Goal: Task Accomplishment & Management: Complete application form

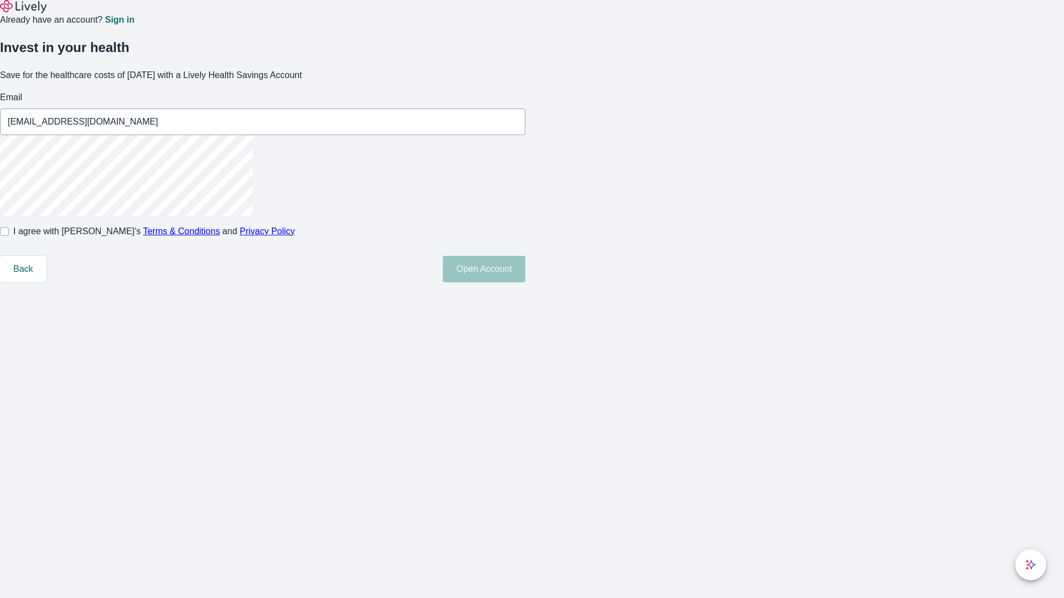
click at [9, 236] on input "I agree with Lively’s Terms & Conditions and Privacy Policy" at bounding box center [4, 231] width 9 height 9
checkbox input "true"
click at [525, 283] on button "Open Account" at bounding box center [484, 269] width 83 height 27
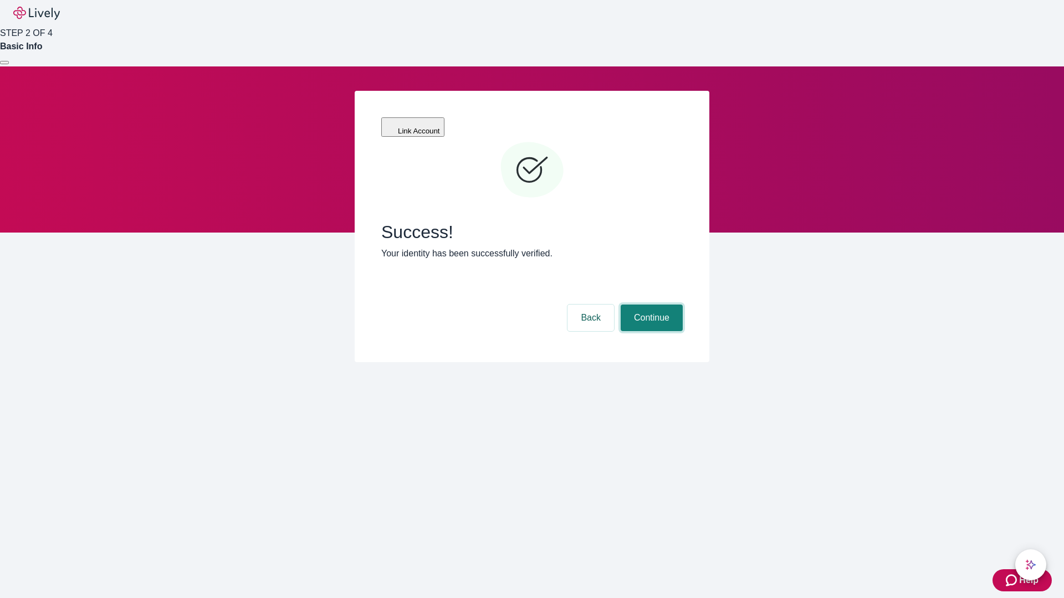
click at [650, 305] on button "Continue" at bounding box center [652, 318] width 62 height 27
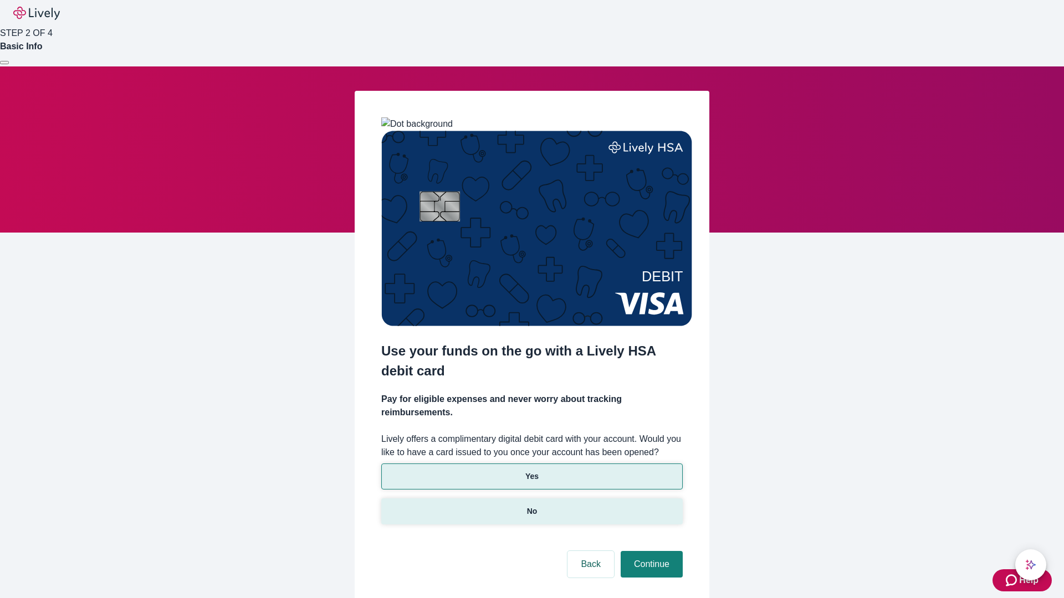
click at [531, 506] on p "No" at bounding box center [532, 512] width 11 height 12
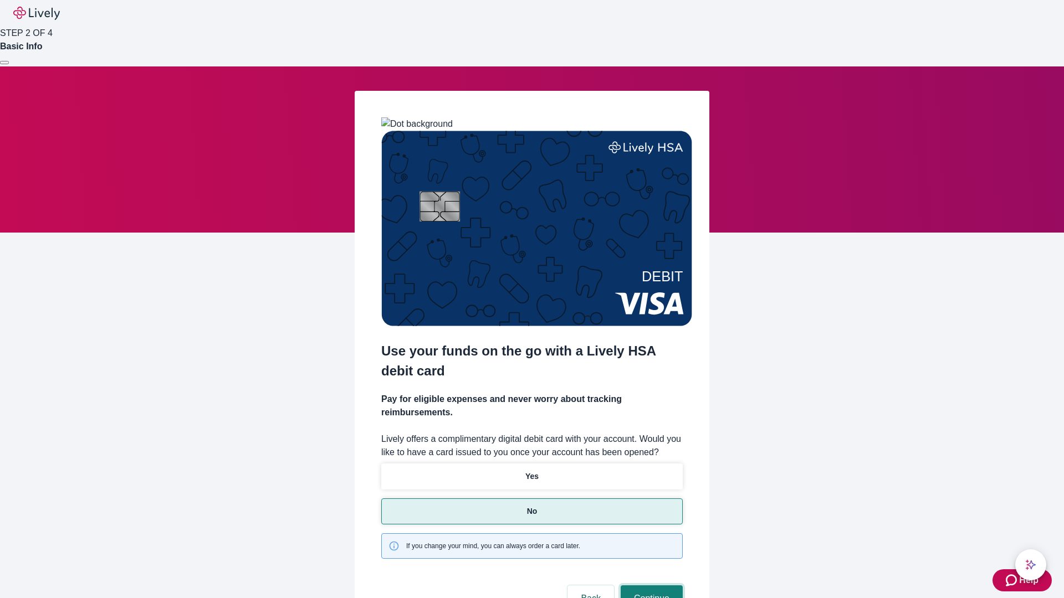
click at [650, 586] on button "Continue" at bounding box center [652, 599] width 62 height 27
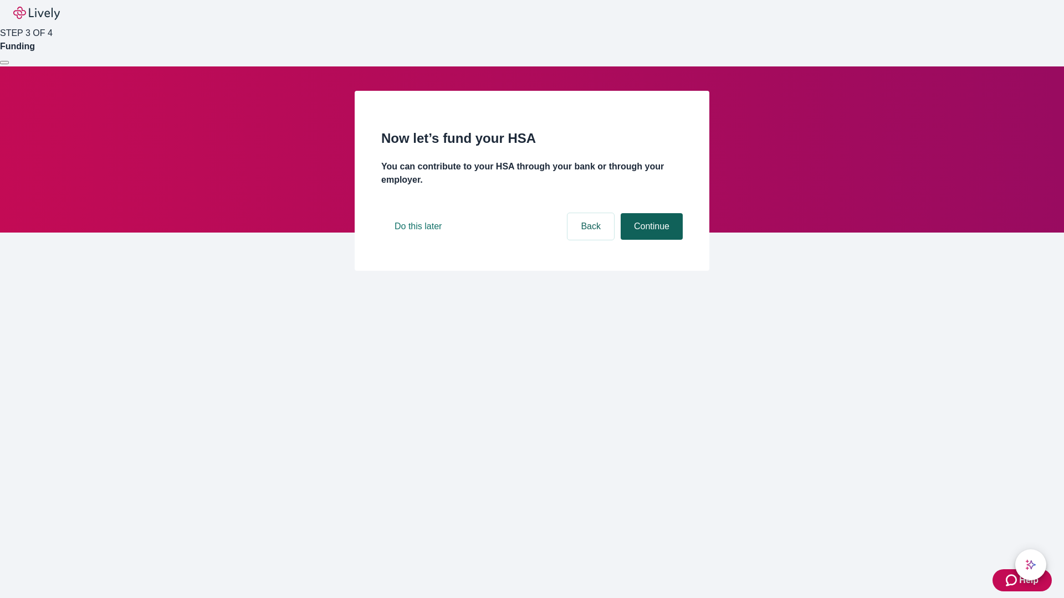
click at [650, 240] on button "Continue" at bounding box center [652, 226] width 62 height 27
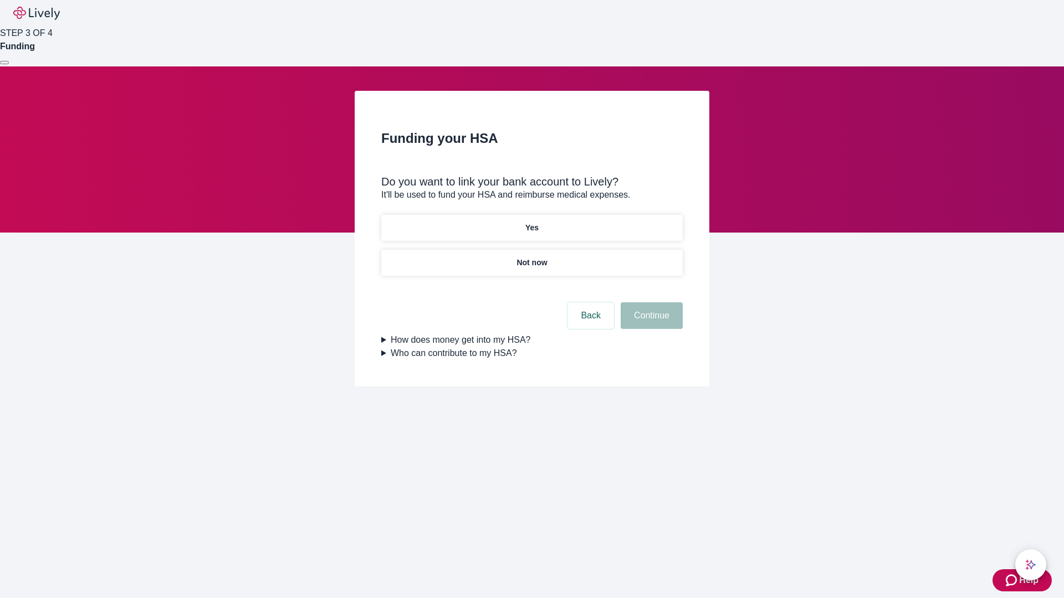
click at [531, 222] on p "Yes" at bounding box center [531, 228] width 13 height 12
click at [650, 303] on button "Continue" at bounding box center [652, 316] width 62 height 27
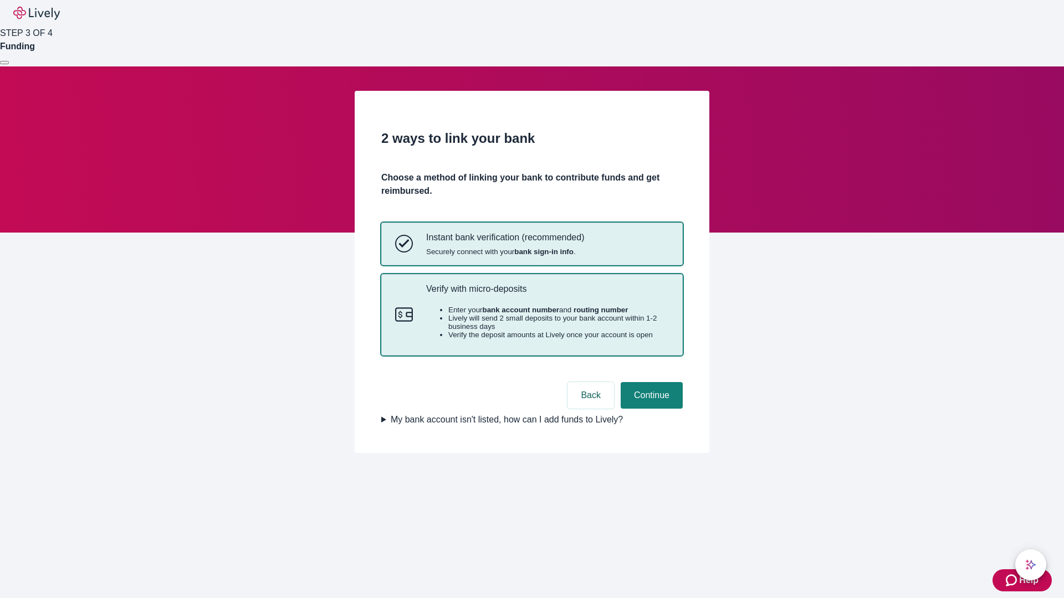
click at [547, 294] on p "Verify with micro-deposits" at bounding box center [547, 289] width 243 height 11
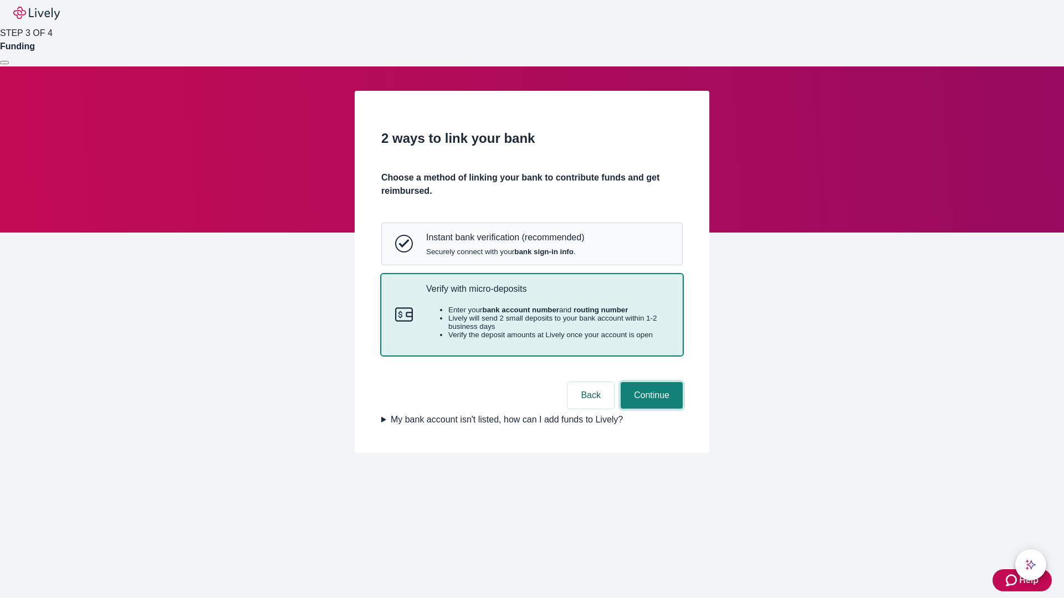
click at [650, 409] on button "Continue" at bounding box center [652, 395] width 62 height 27
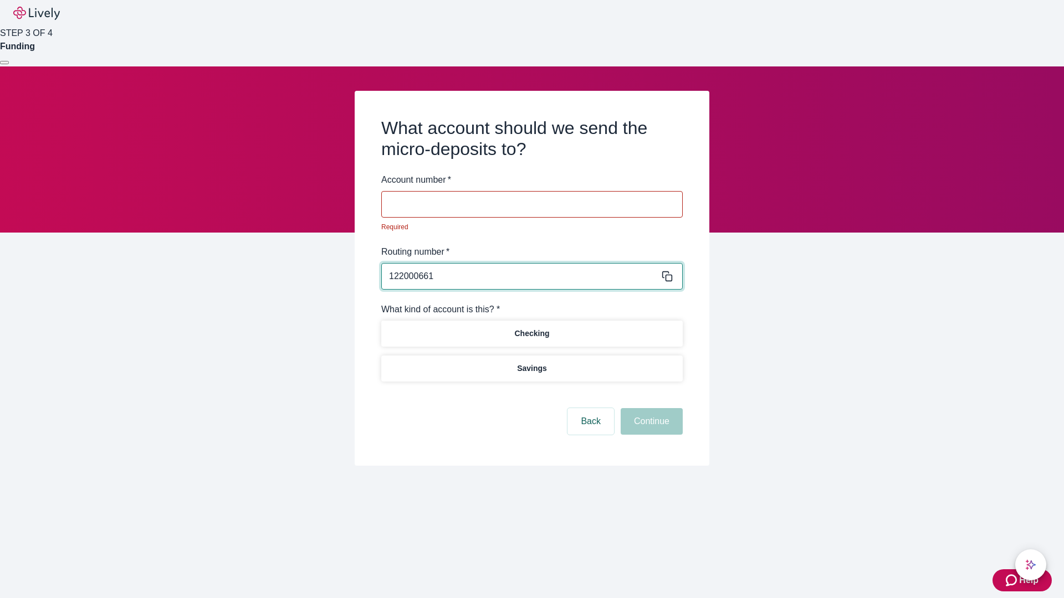
type input "122000661"
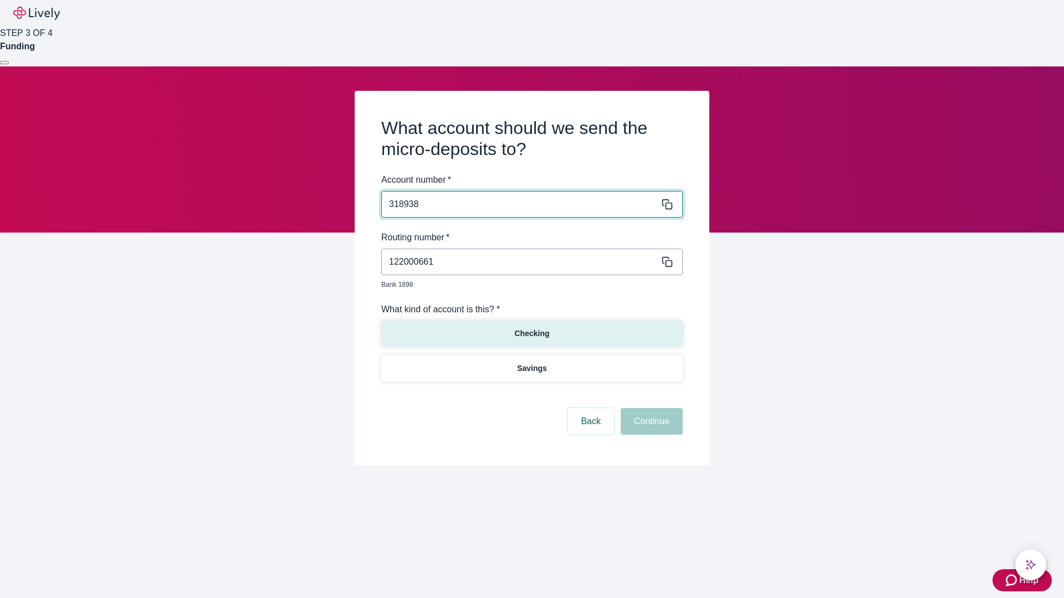
type input "318938"
click at [531, 328] on p "Checking" at bounding box center [531, 334] width 35 height 12
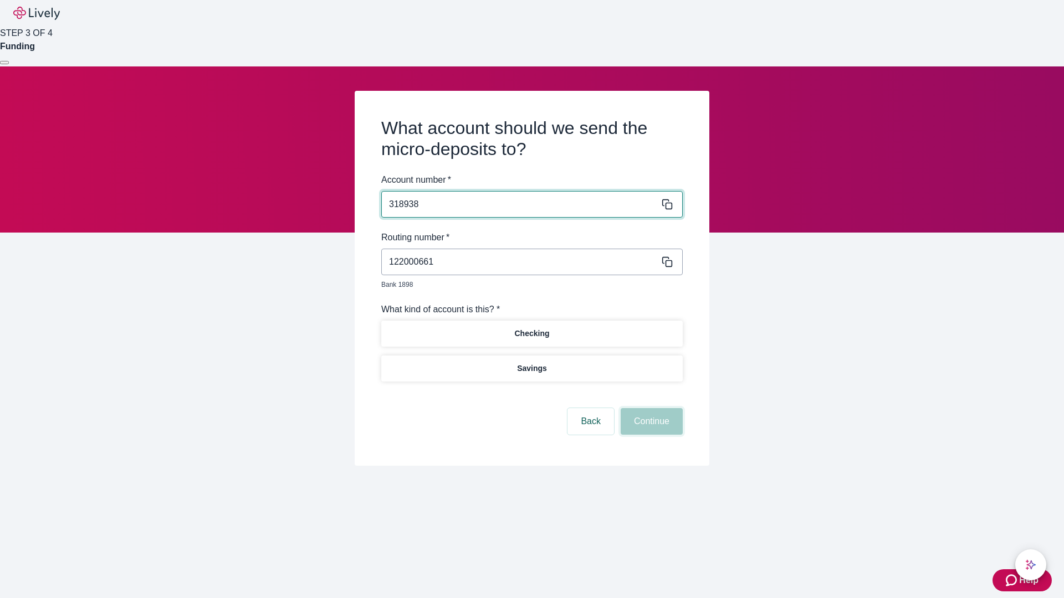
click at [650, 409] on button "Continue" at bounding box center [652, 421] width 62 height 27
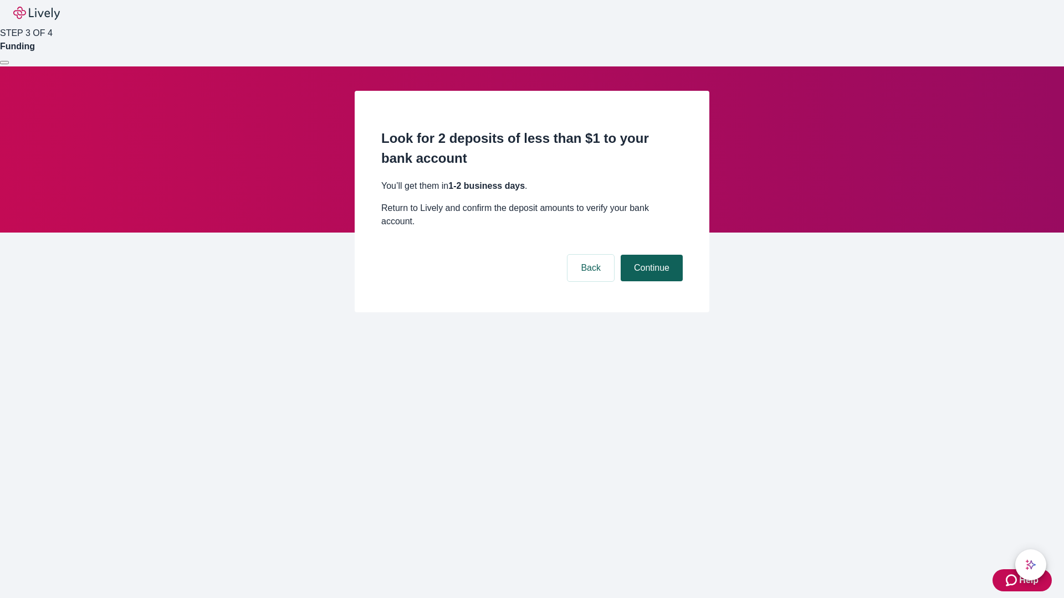
click at [650, 255] on button "Continue" at bounding box center [652, 268] width 62 height 27
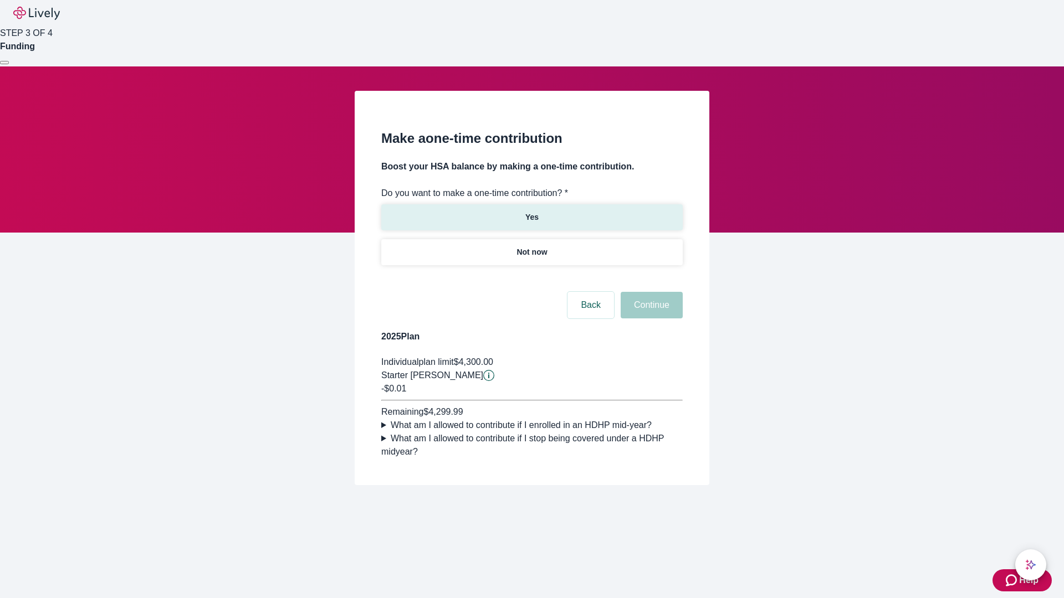
click at [531, 212] on p "Yes" at bounding box center [531, 218] width 13 height 12
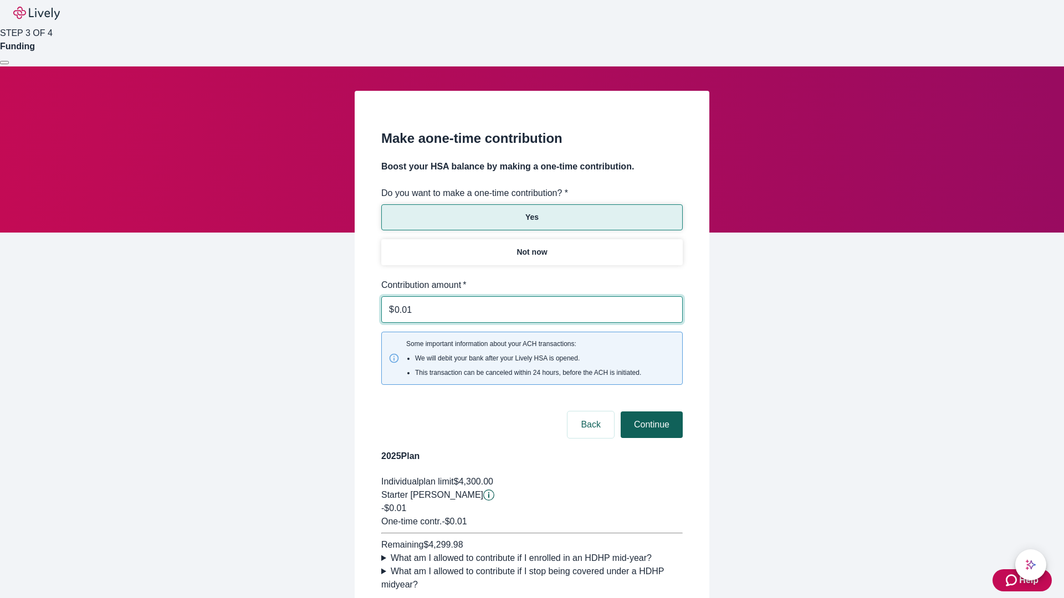
type input "0.01"
click at [650, 412] on button "Continue" at bounding box center [652, 425] width 62 height 27
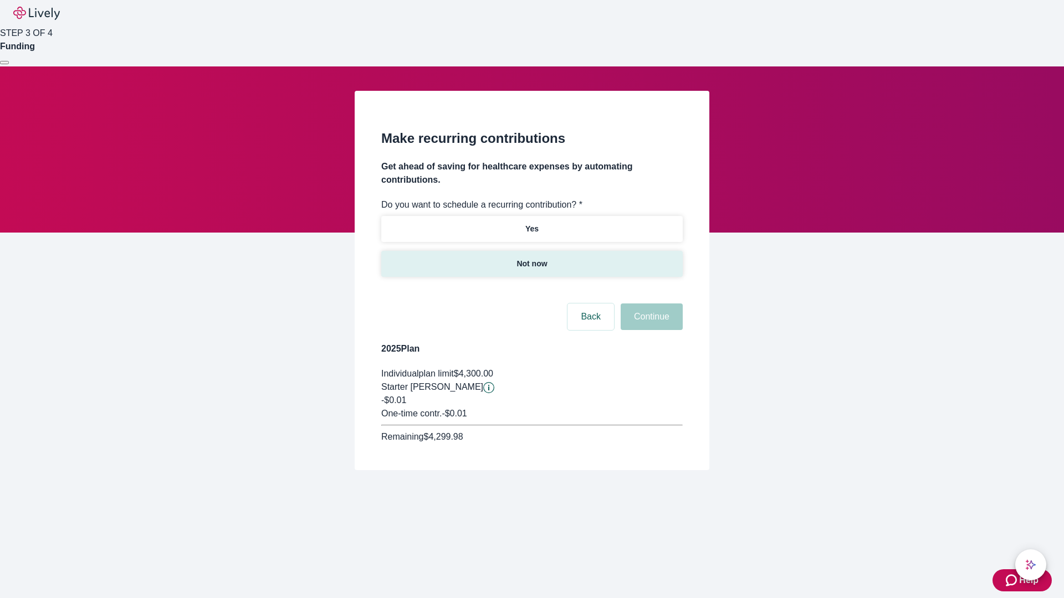
click at [531, 258] on p "Not now" at bounding box center [531, 264] width 30 height 12
click at [650, 304] on button "Continue" at bounding box center [652, 317] width 62 height 27
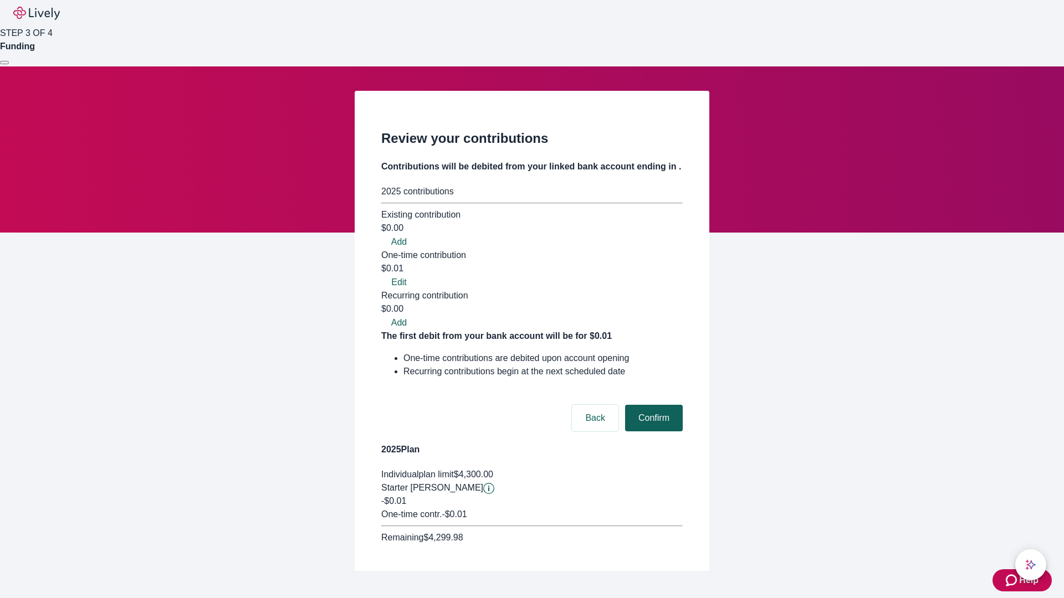
click at [652, 405] on button "Confirm" at bounding box center [654, 418] width 58 height 27
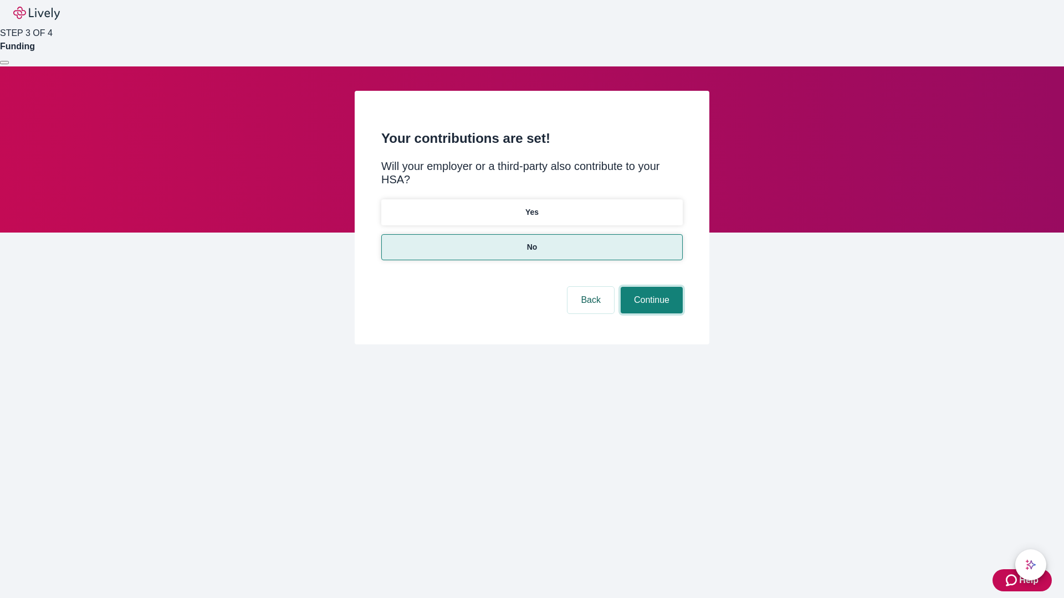
click at [650, 287] on button "Continue" at bounding box center [652, 300] width 62 height 27
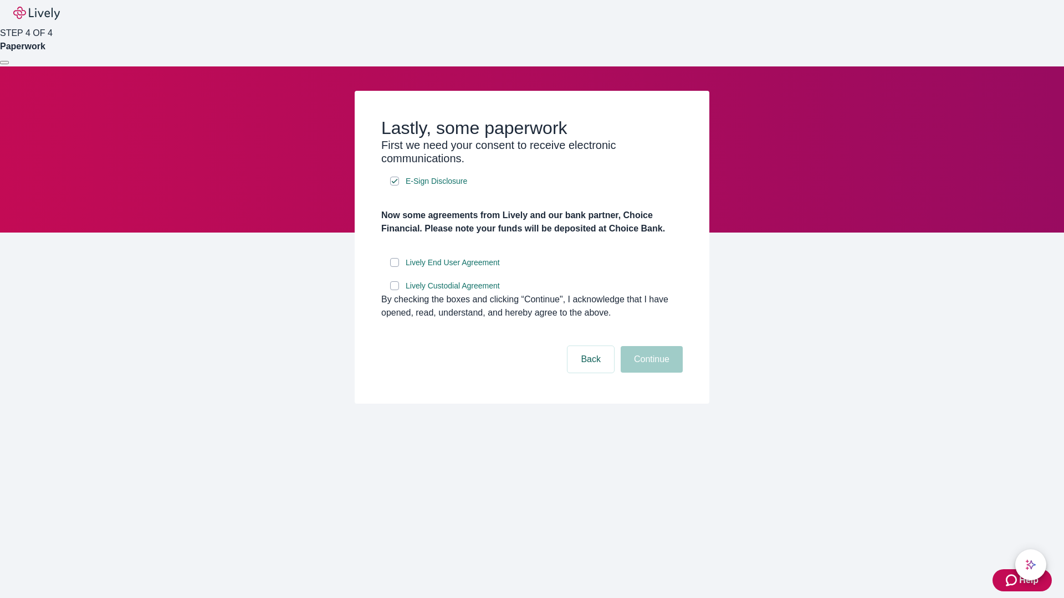
click at [395, 267] on input "Lively End User Agreement" at bounding box center [394, 262] width 9 height 9
checkbox input "true"
click at [395, 290] on input "Lively Custodial Agreement" at bounding box center [394, 285] width 9 height 9
checkbox input "true"
click at [650, 373] on button "Continue" at bounding box center [652, 359] width 62 height 27
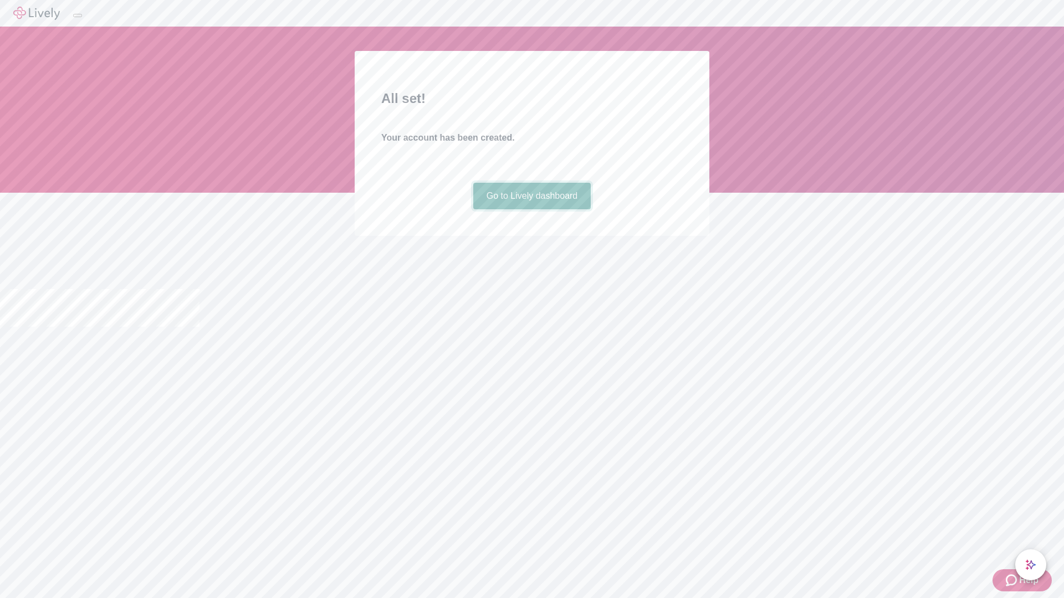
click at [531, 209] on link "Go to Lively dashboard" at bounding box center [532, 196] width 118 height 27
